Goal: Find specific page/section: Find specific page/section

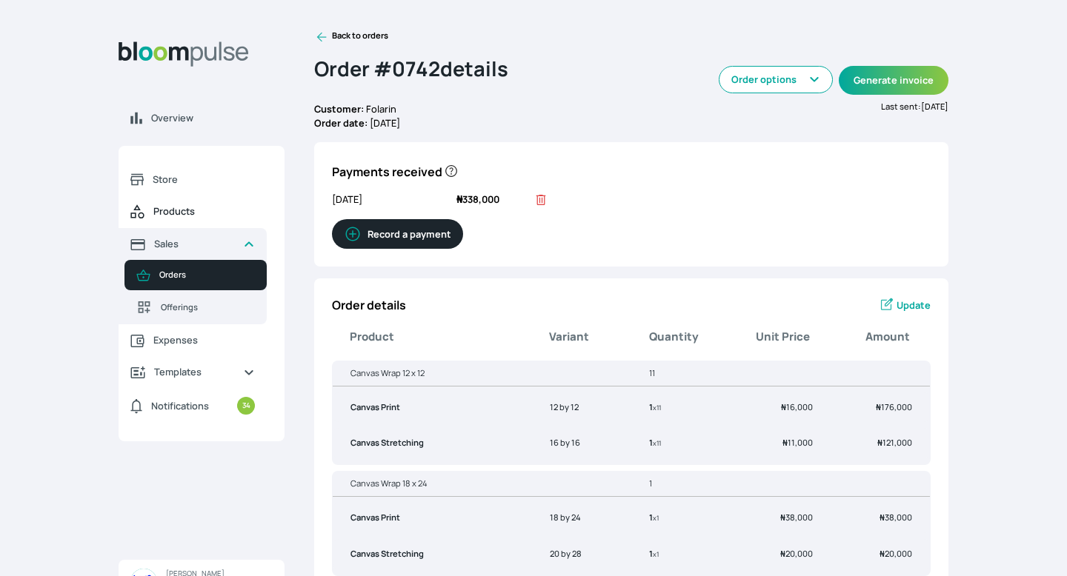
scroll to position [256, 0]
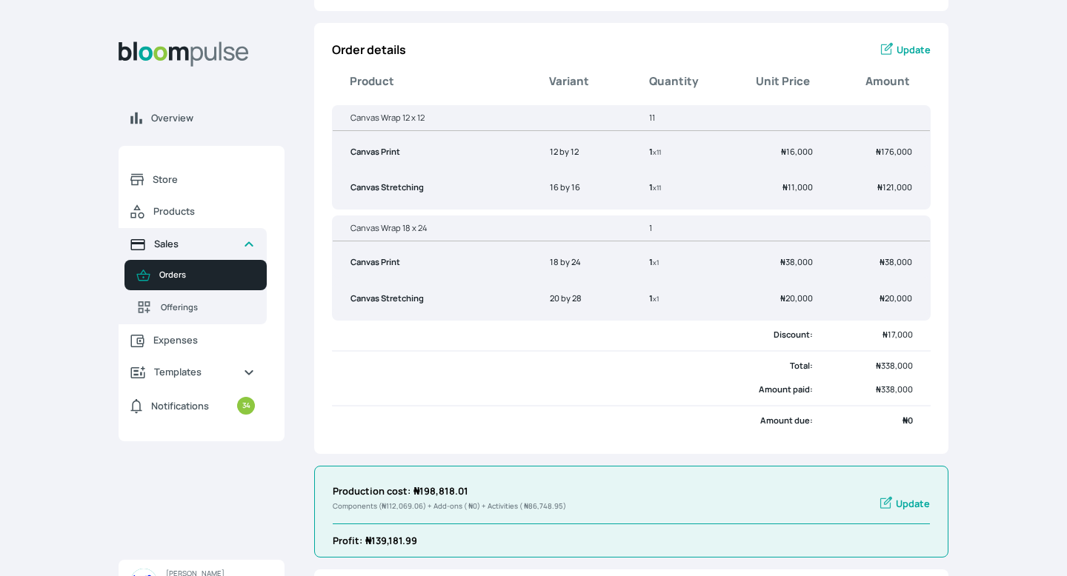
click at [167, 235] on link "Sales" at bounding box center [193, 244] width 148 height 32
